Goal: Task Accomplishment & Management: Manage account settings

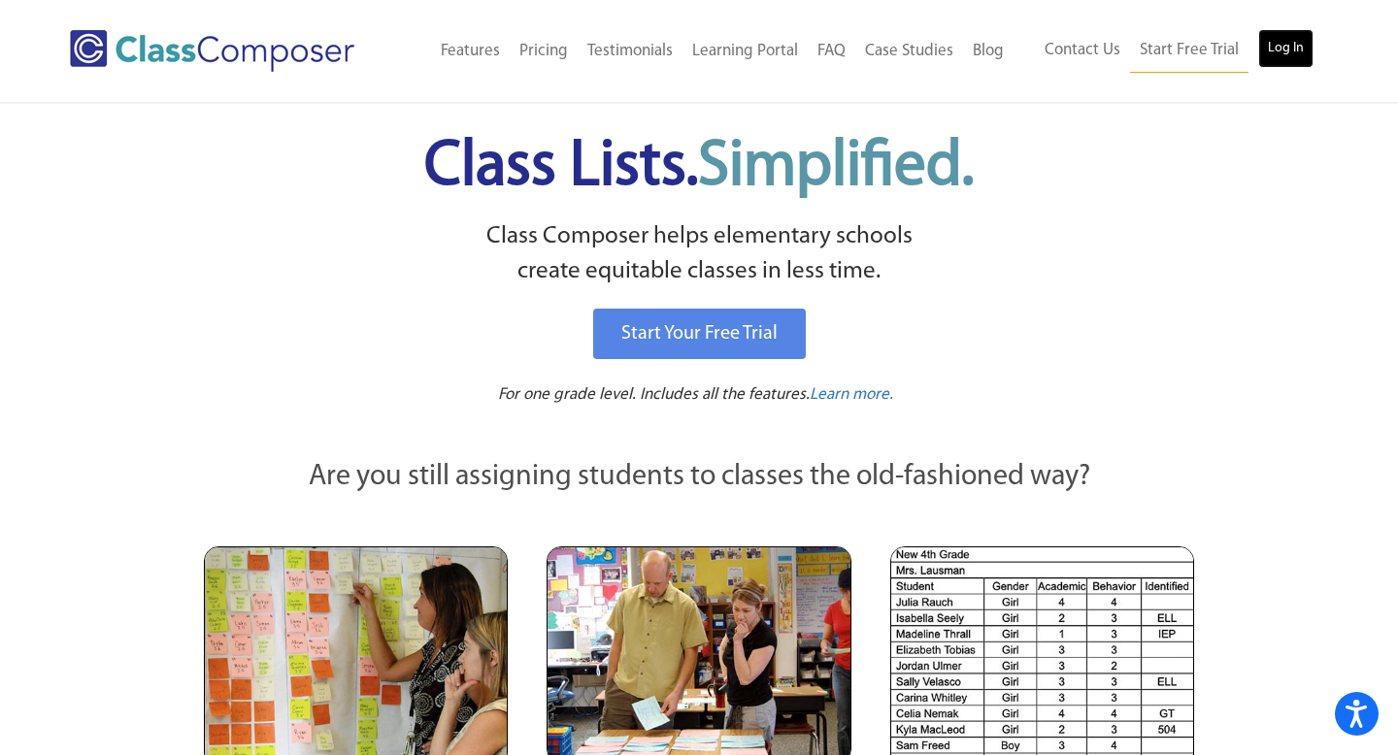
click at [1289, 56] on link "Log In" at bounding box center [1285, 48] width 55 height 39
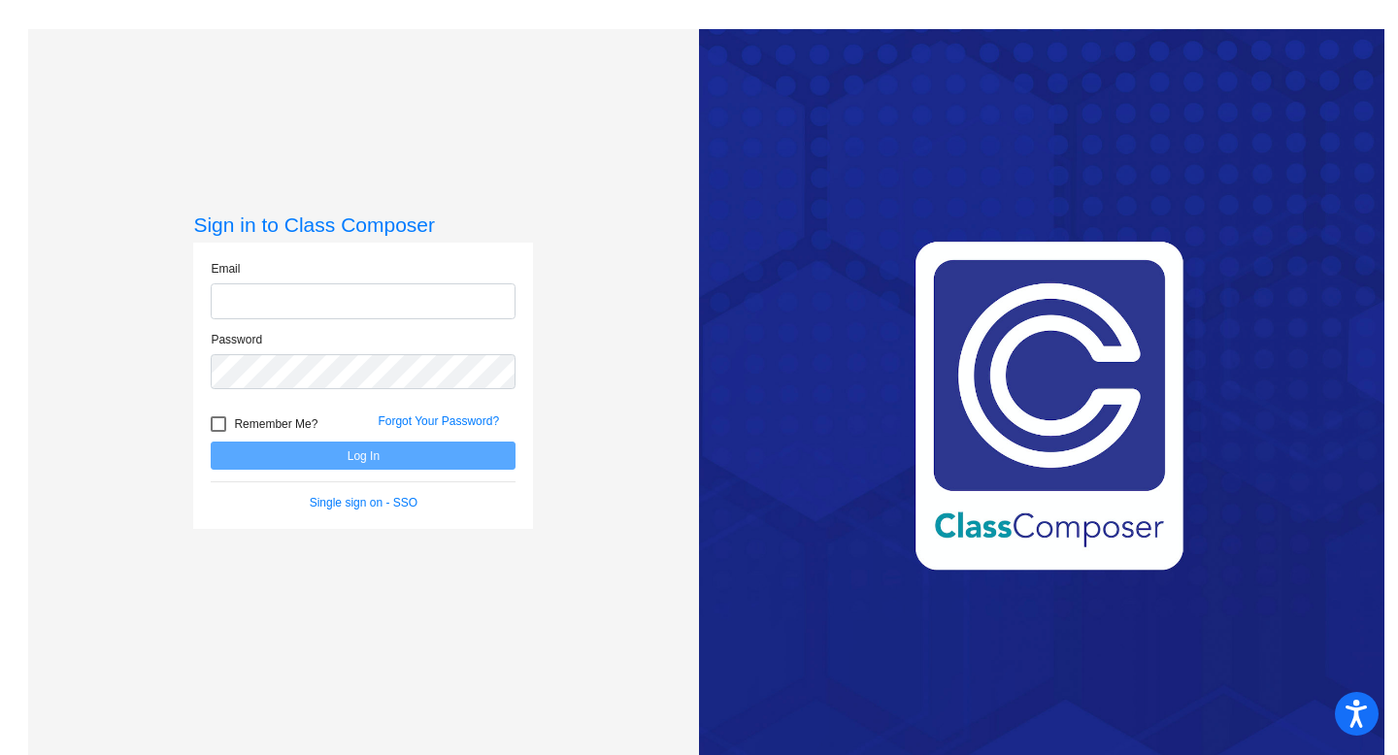
type input "[PERSON_NAME][EMAIL_ADDRESS][DOMAIN_NAME]"
click at [211, 442] on button "Log In" at bounding box center [363, 456] width 305 height 28
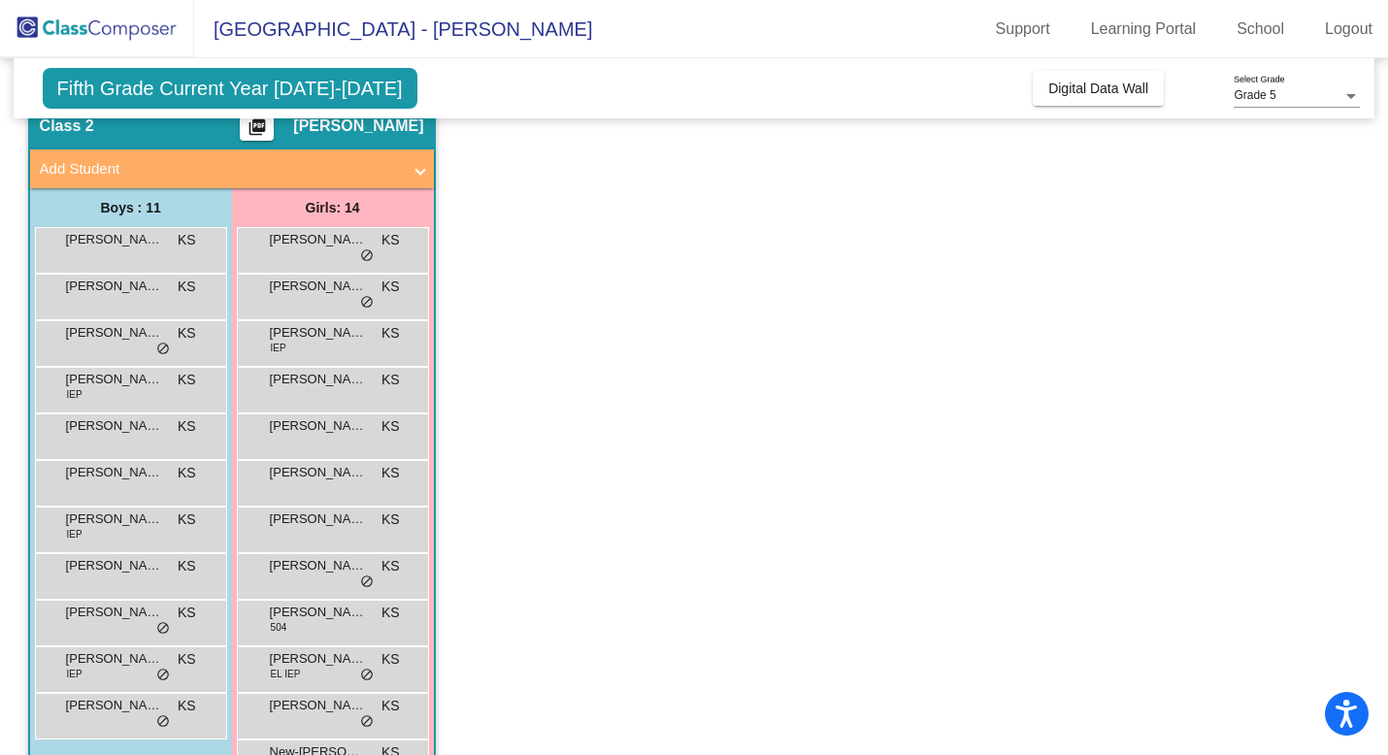
scroll to position [120, 0]
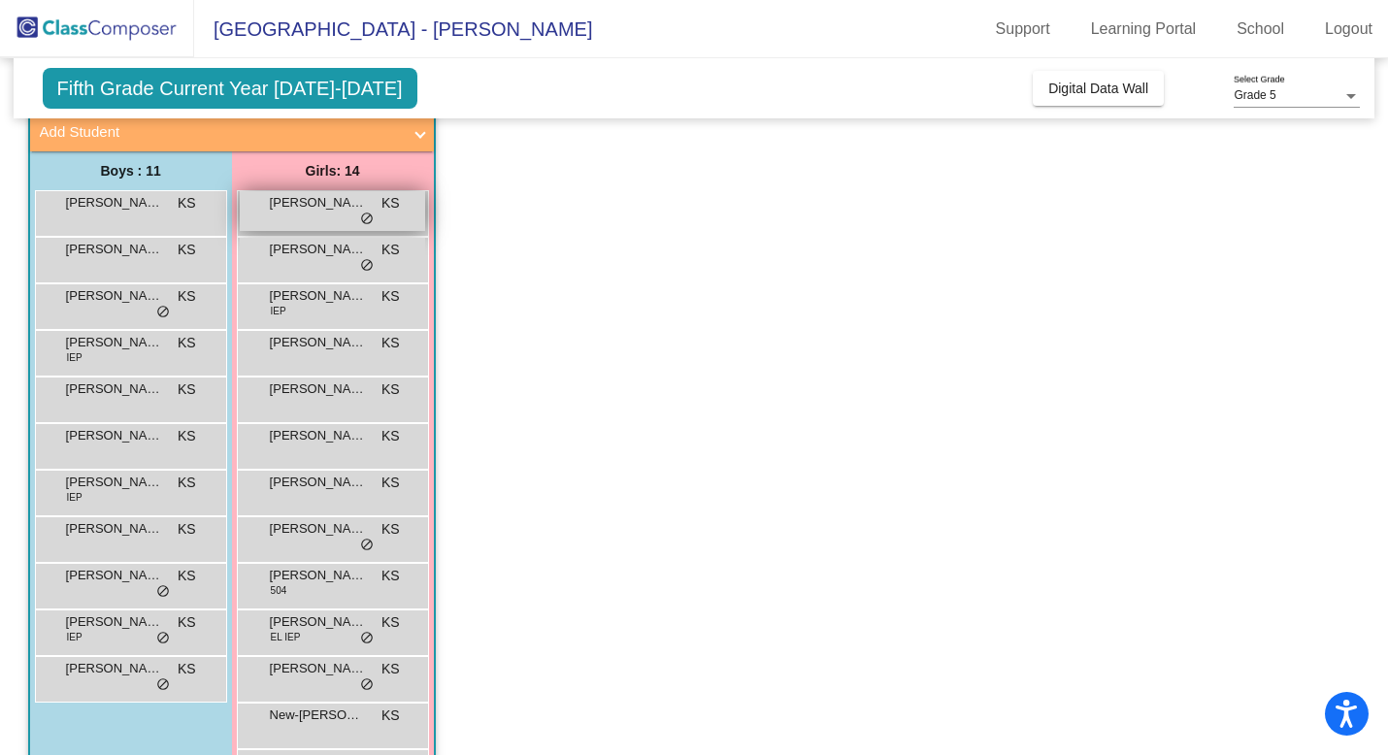
click at [360, 214] on span "do_not_disturb_alt" at bounding box center [367, 220] width 14 height 16
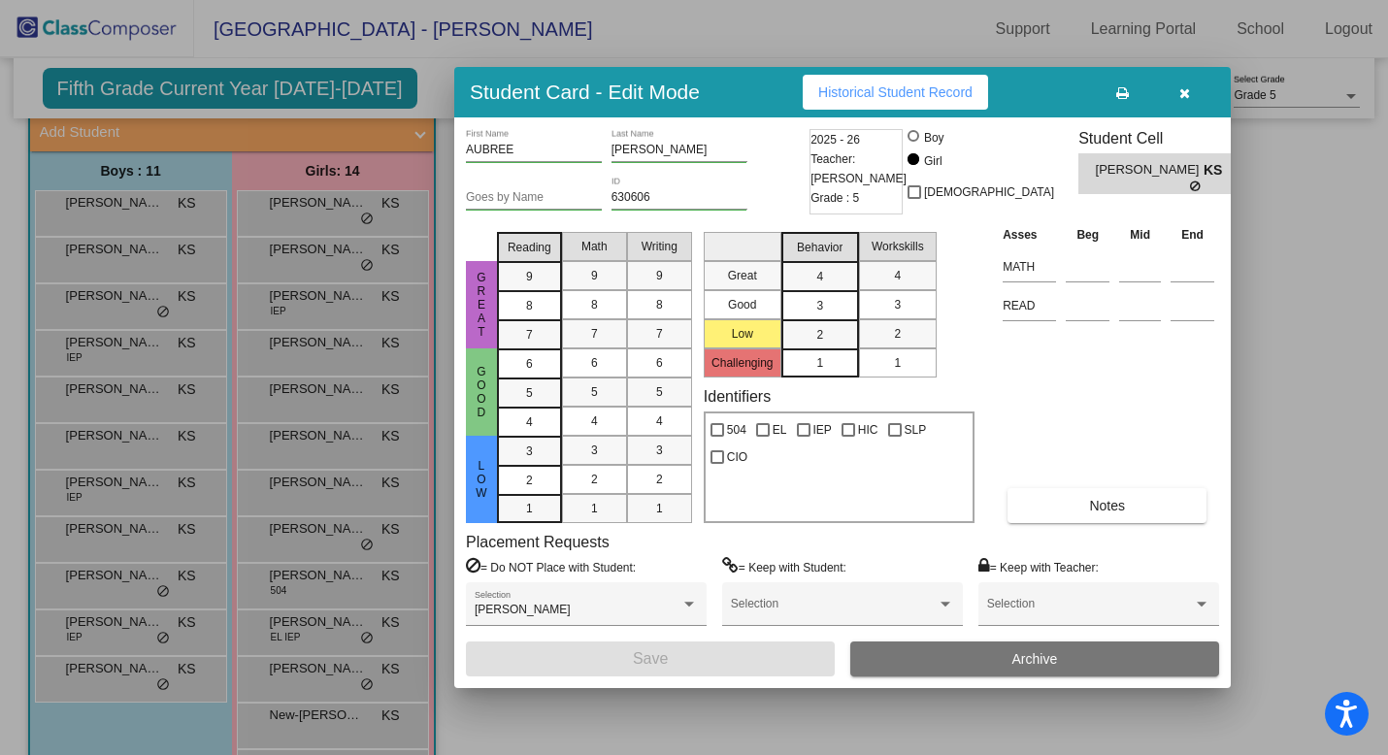
scroll to position [0, 0]
click at [1199, 100] on button "button" at bounding box center [1184, 92] width 62 height 35
